Goal: Task Accomplishment & Management: Use online tool/utility

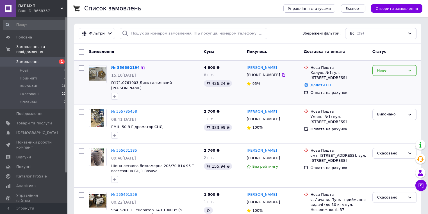
click at [394, 68] on div "Нове" at bounding box center [391, 71] width 28 height 6
click at [388, 83] on li "Прийнято" at bounding box center [395, 82] width 44 height 10
drag, startPoint x: 176, startPoint y: 81, endPoint x: 110, endPoint y: 84, distance: 65.5
click at [110, 84] on div "№ 356892194 15:10[DATE] D171.0761003 Диск гальмівний [PERSON_NAME]" at bounding box center [155, 82] width 93 height 39
copy span "D171.0761003 Диск гальмівний [PERSON_NAME]"
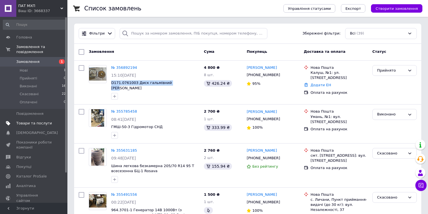
click at [33, 121] on span "Товари та послуги" at bounding box center [34, 123] width 36 height 5
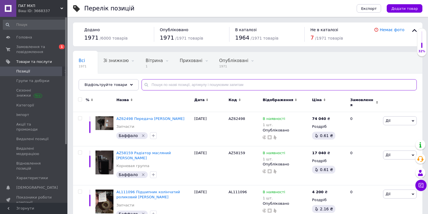
click at [154, 85] on input "text" at bounding box center [279, 84] width 275 height 11
paste input "D171.0761003 Диск гальмівний [PERSON_NAME]"
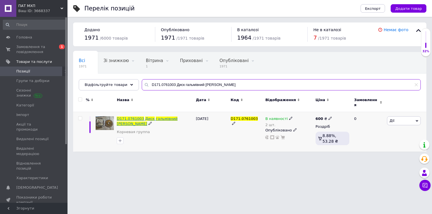
type input "D171.0761003 Диск гальмівний [PERSON_NAME]"
click at [156, 117] on span "гальмівний" at bounding box center [167, 119] width 22 height 4
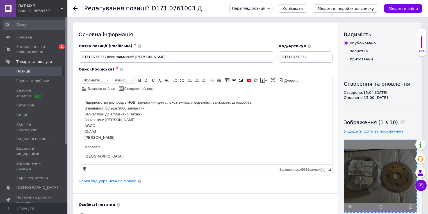
click at [412, 199] on use at bounding box center [411, 200] width 4 height 2
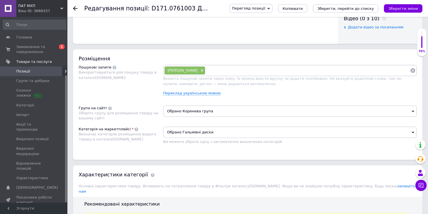
scroll to position [85, 0]
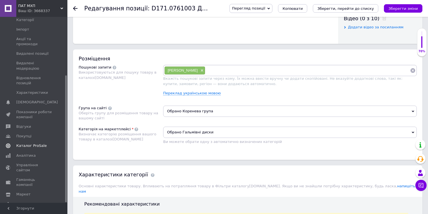
click at [24, 143] on span "Каталог ProSale" at bounding box center [31, 145] width 30 height 5
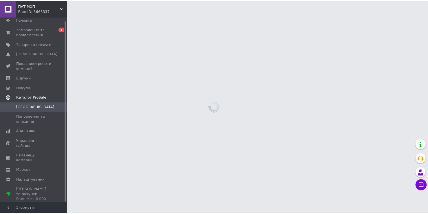
scroll to position [3, 0]
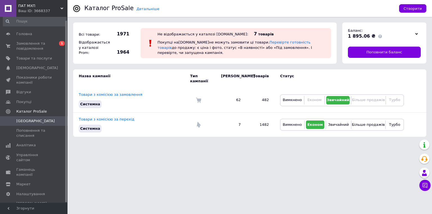
click at [417, 33] on icon at bounding box center [416, 34] width 3 height 3
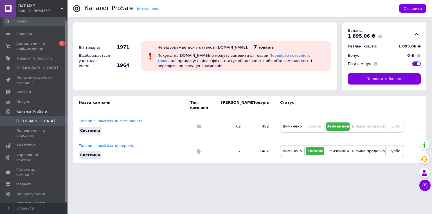
click at [110, 169] on html "ПАТ МХП Ваш ID: 3668337 Сайт ПАТ МХП Кабінет покупця Перевірити стан системи Ст…" at bounding box center [216, 84] width 432 height 169
click at [42, 48] on span "Замовлення та повідомлення" at bounding box center [34, 46] width 36 height 10
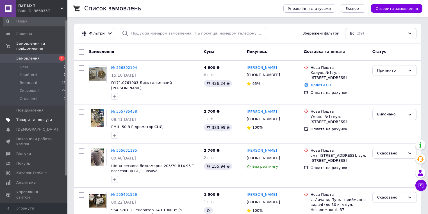
click at [35, 117] on span "Товари та послуги" at bounding box center [34, 119] width 36 height 5
